Goal: Transaction & Acquisition: Purchase product/service

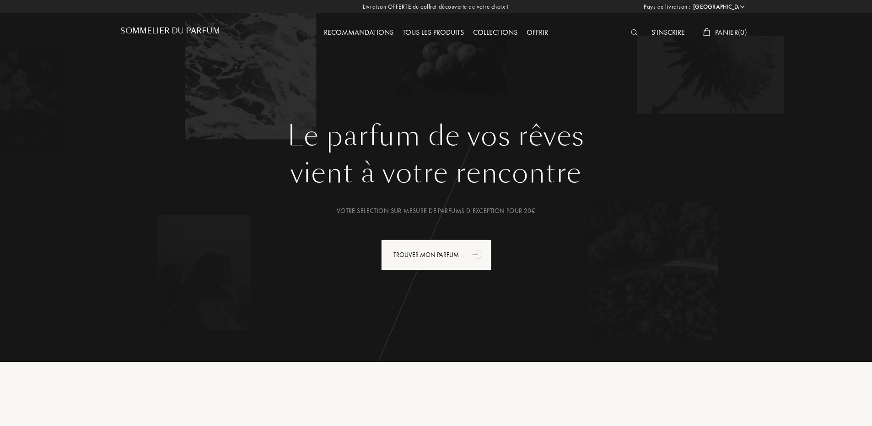
select select "FR"
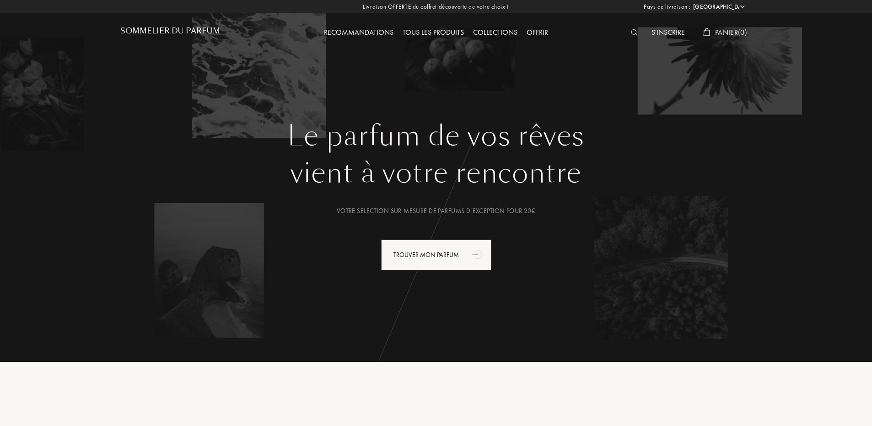
click at [633, 34] on img at bounding box center [634, 32] width 7 height 6
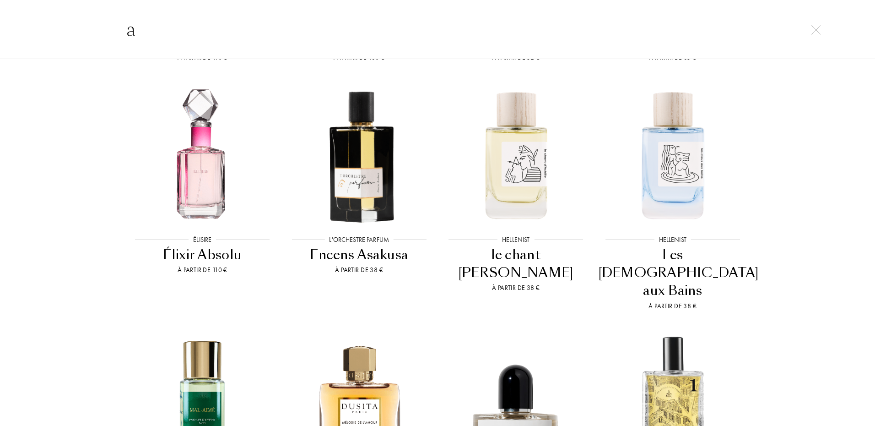
scroll to position [2792, 0]
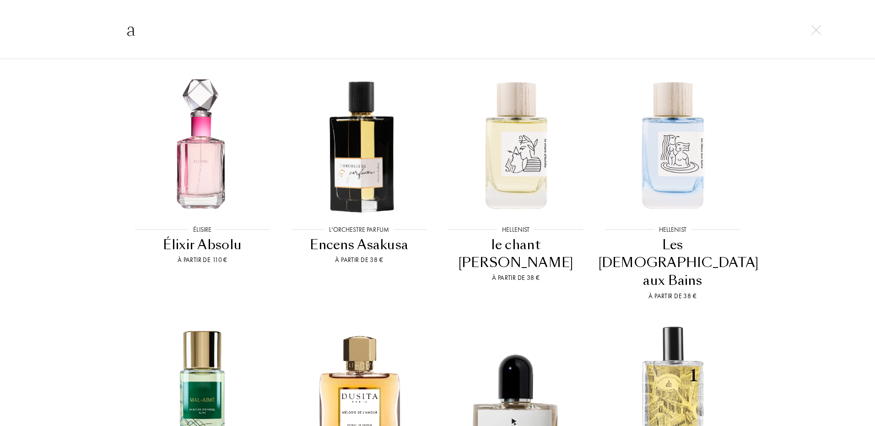
drag, startPoint x: 165, startPoint y: 33, endPoint x: 128, endPoint y: 30, distance: 37.2
click at [128, 30] on input "a" at bounding box center [437, 29] width 659 height 27
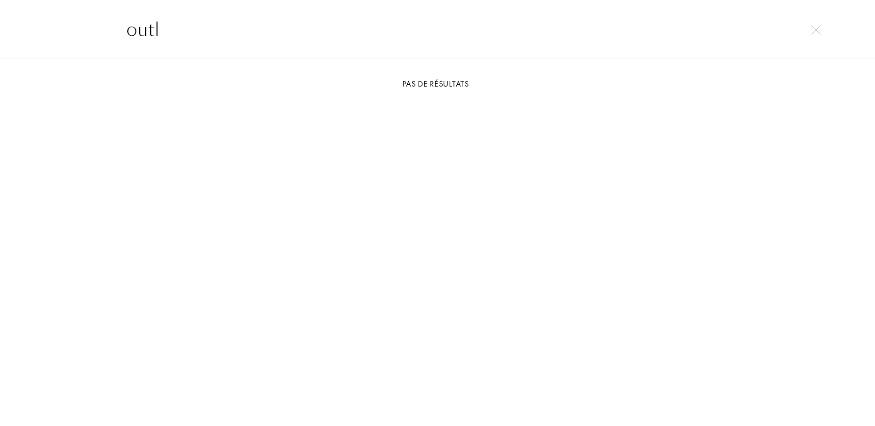
scroll to position [0, 0]
type input "o"
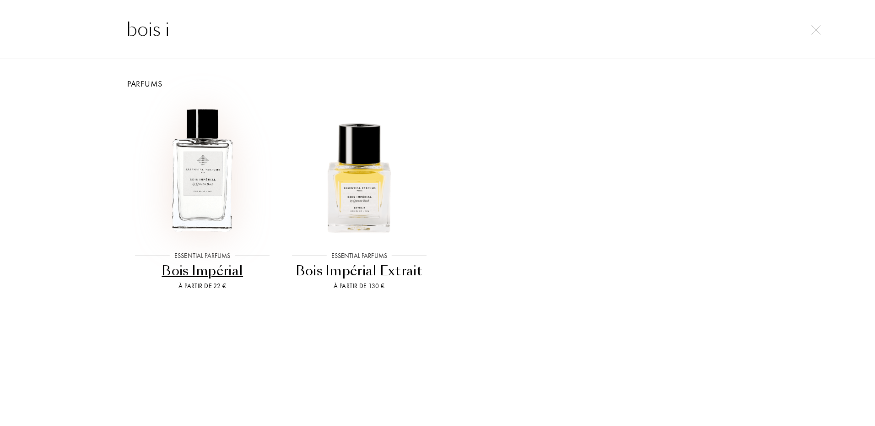
type input "bois i"
click at [175, 234] on img at bounding box center [202, 170] width 141 height 141
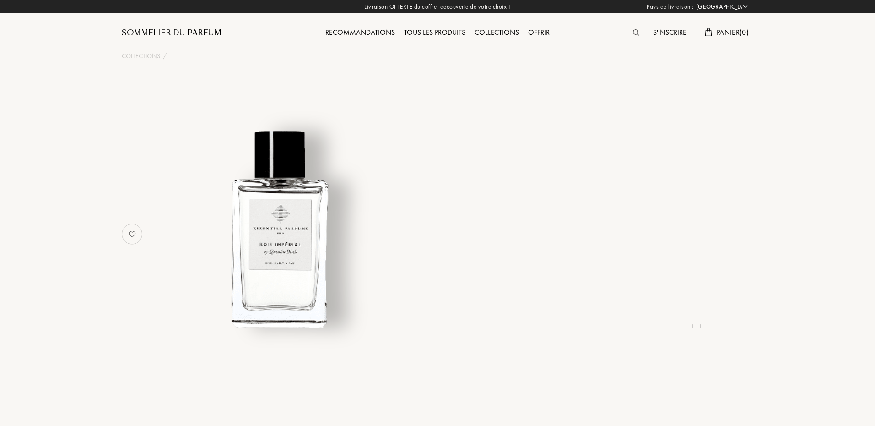
select select "FR"
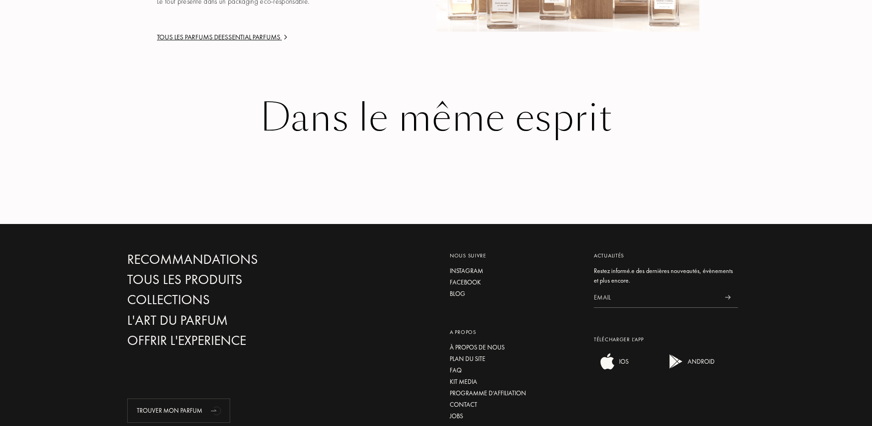
scroll to position [1584, 0]
